Goal: Complete application form

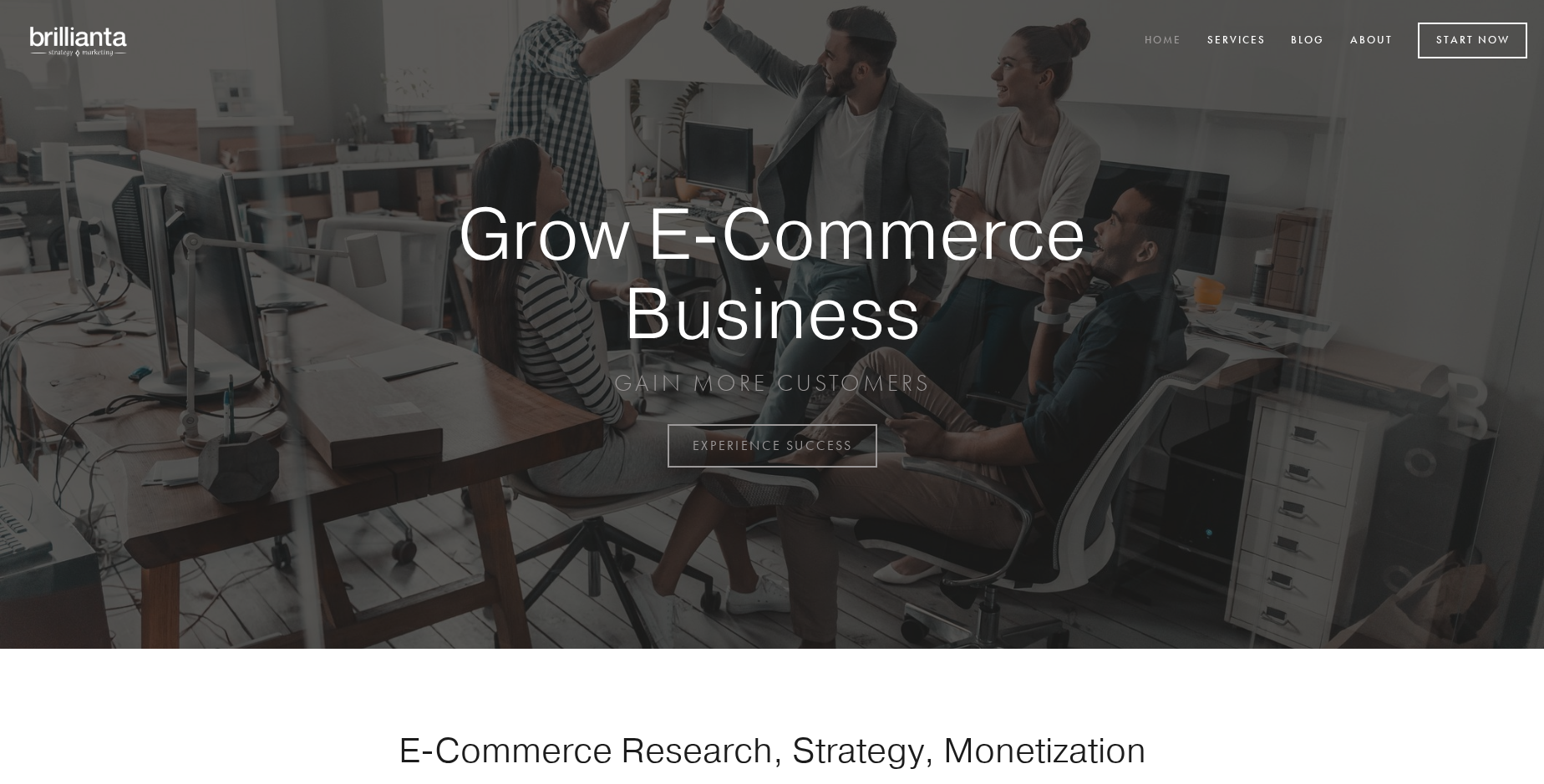
scroll to position [4378, 0]
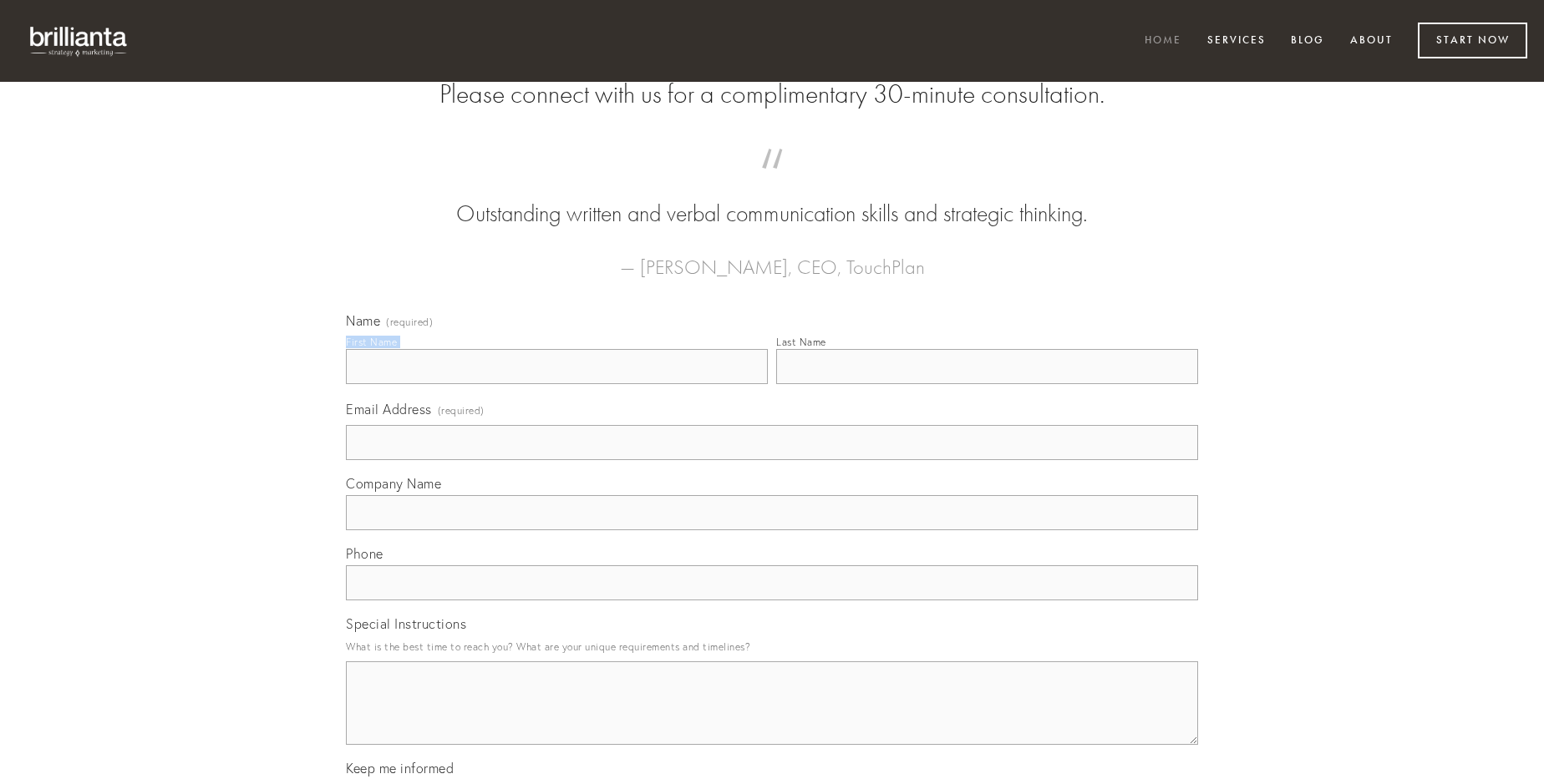
type input "[PERSON_NAME]"
click at [986, 384] on input "Last Name" at bounding box center [986, 367] width 422 height 35
type input "[PERSON_NAME]"
click at [772, 460] on input "Email Address (required)" at bounding box center [772, 443] width 852 height 35
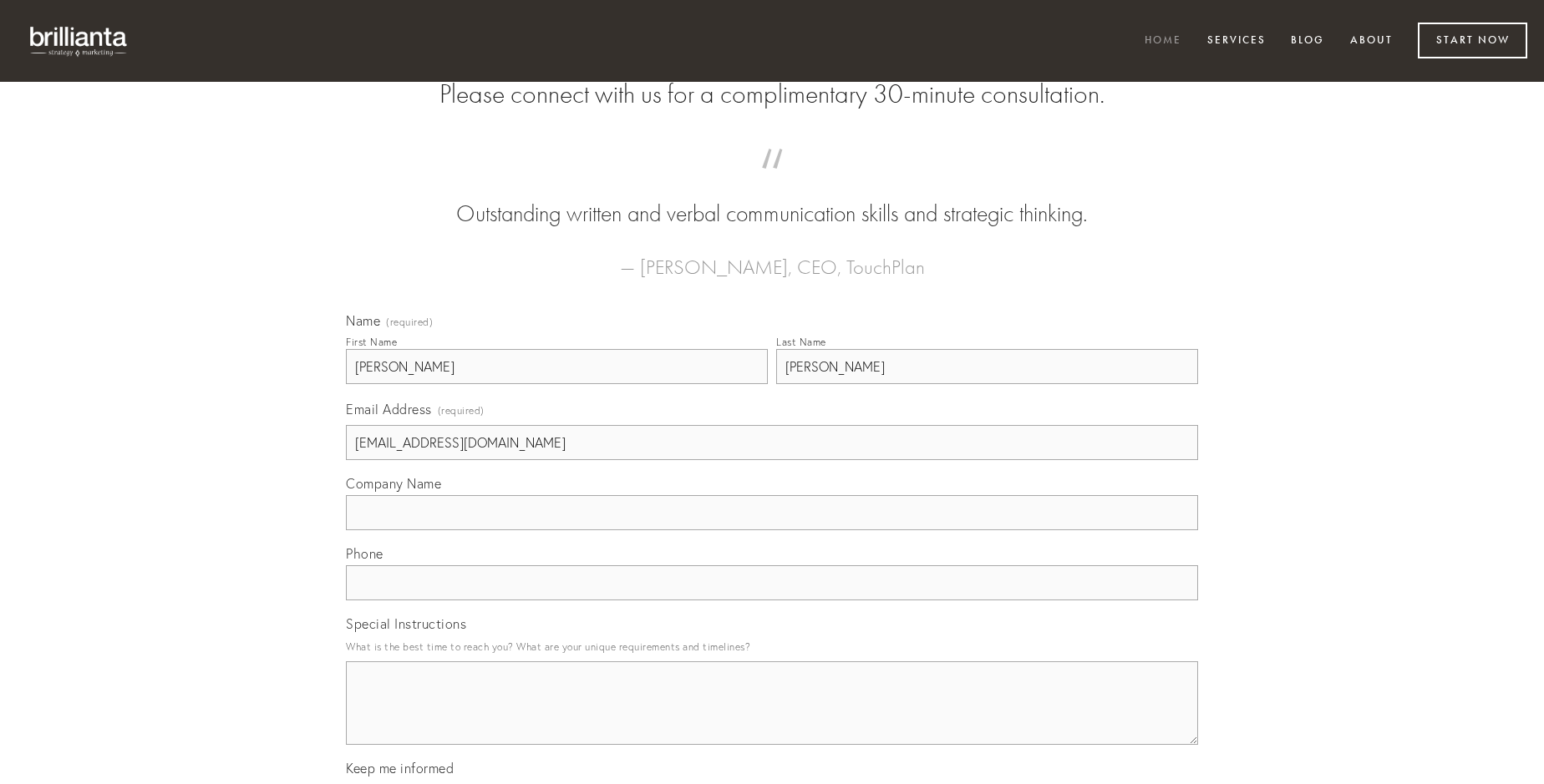
type input "[EMAIL_ADDRESS][DOMAIN_NAME]"
click at [772, 531] on input "Company Name" at bounding box center [772, 513] width 852 height 35
type input "aperio"
click at [772, 600] on input "text" at bounding box center [772, 583] width 852 height 35
click at [772, 718] on textarea "Special Instructions" at bounding box center [772, 703] width 852 height 83
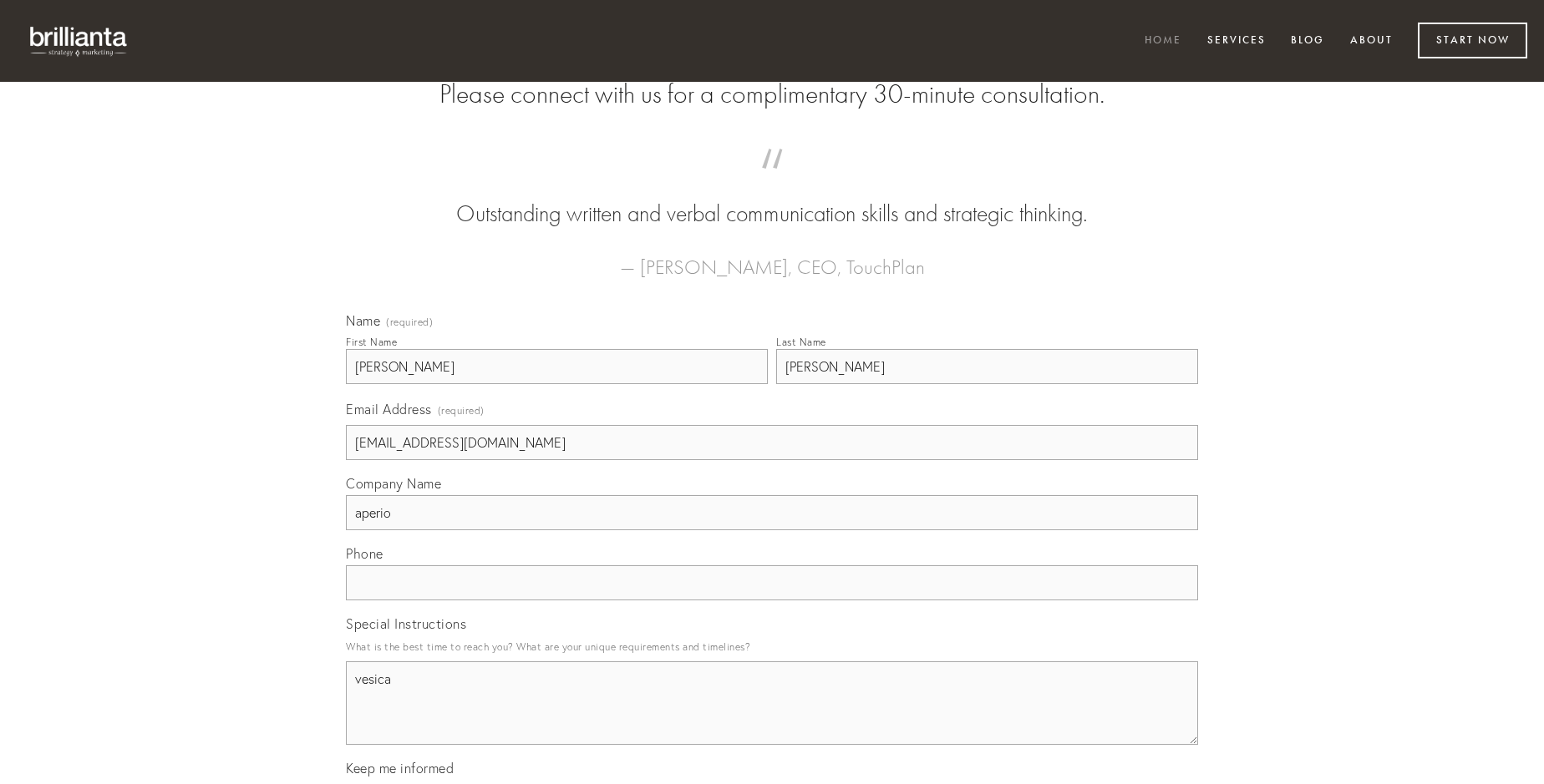
type textarea "vesica"
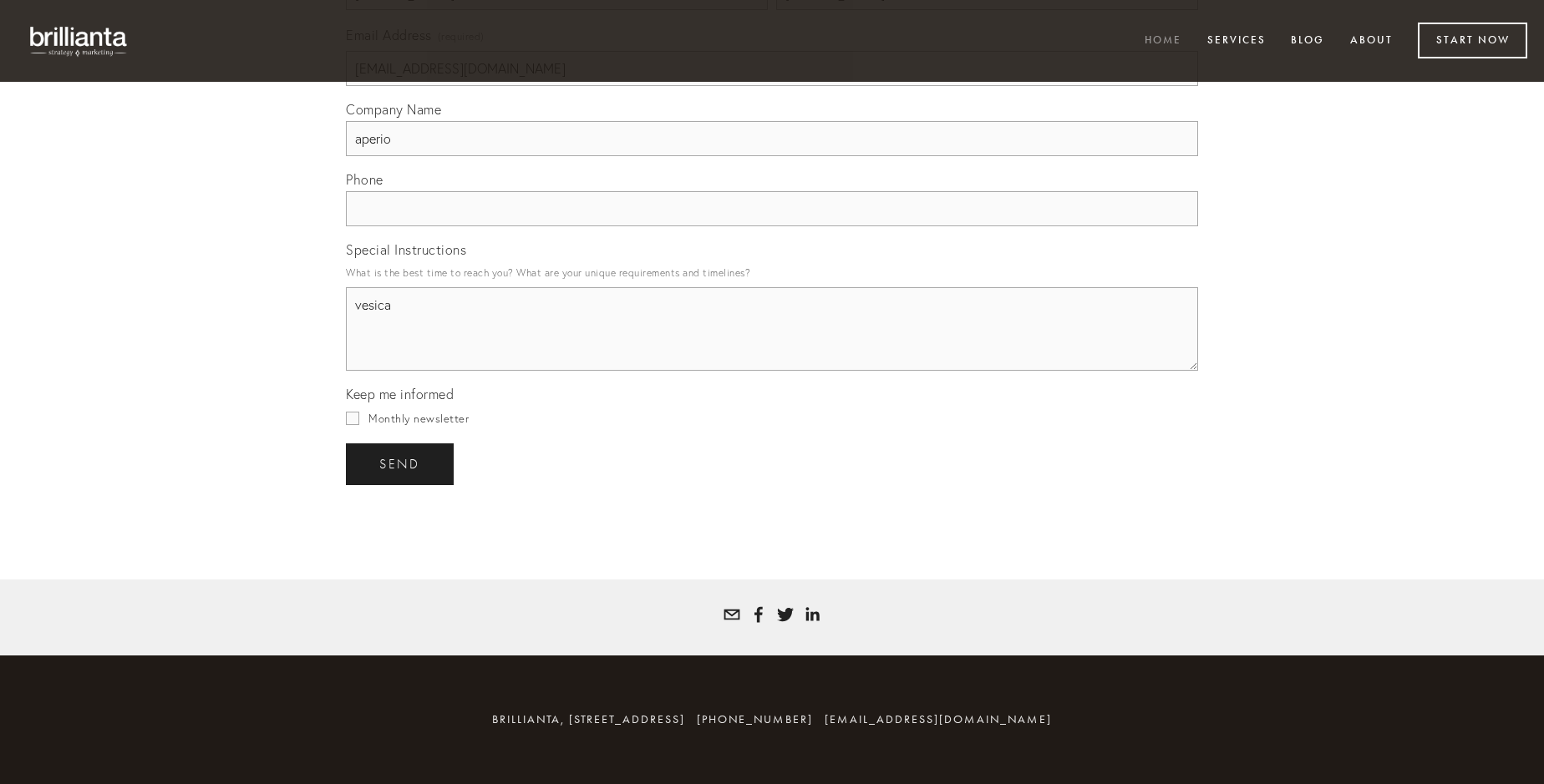
click at [401, 463] on span "send" at bounding box center [399, 465] width 41 height 15
